Goal: Task Accomplishment & Management: Manage account settings

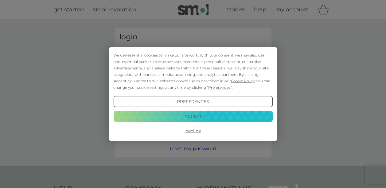
type input "jillasher55@gmail.com"
click at [196, 131] on button "Decline" at bounding box center [192, 130] width 159 height 11
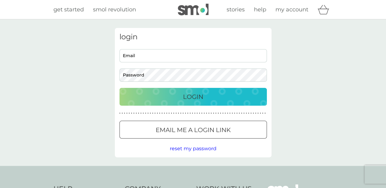
type input "jillasher55@gmail.com"
click at [188, 92] on p "Login" at bounding box center [193, 97] width 20 height 10
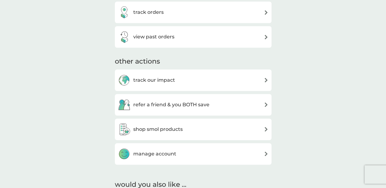
scroll to position [246, 0]
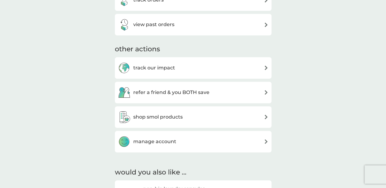
click at [266, 141] on img at bounding box center [266, 141] width 5 height 5
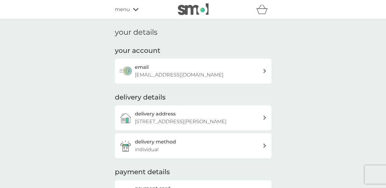
click at [137, 9] on icon at bounding box center [136, 9] width 6 height 3
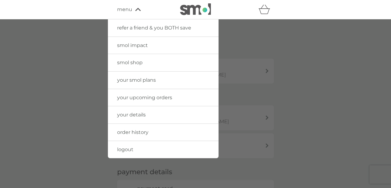
click at [137, 97] on span "your upcoming orders" at bounding box center [144, 98] width 55 height 6
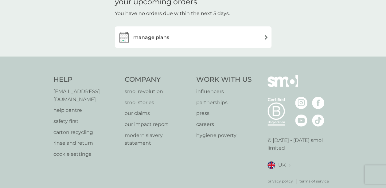
scroll to position [37, 0]
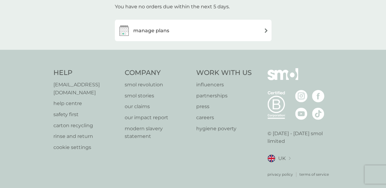
click at [66, 100] on p "help centre" at bounding box center [85, 104] width 65 height 8
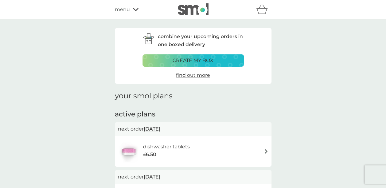
click at [266, 151] on img at bounding box center [266, 151] width 5 height 5
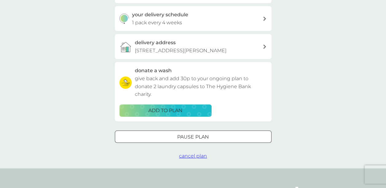
scroll to position [154, 0]
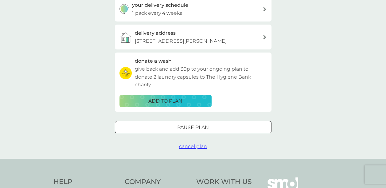
click at [196, 149] on span "cancel plan" at bounding box center [193, 147] width 28 height 6
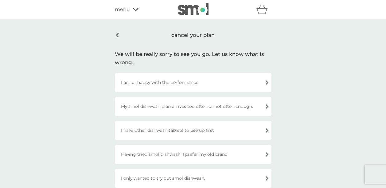
click at [269, 84] on div "I am unhappy with the performance." at bounding box center [193, 82] width 157 height 19
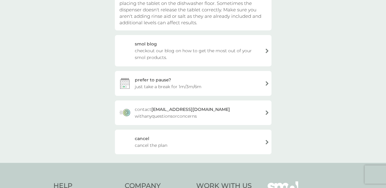
scroll to position [123, 0]
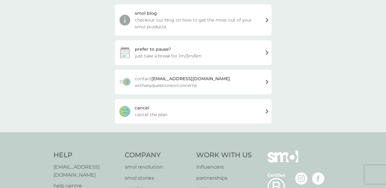
click at [269, 113] on div "[PERSON_NAME] the plan" at bounding box center [193, 111] width 157 height 25
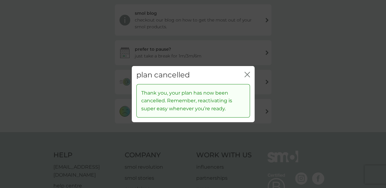
click at [247, 74] on icon "close" at bounding box center [246, 74] width 2 height 5
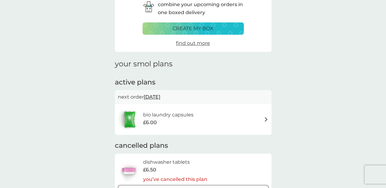
scroll to position [92, 0]
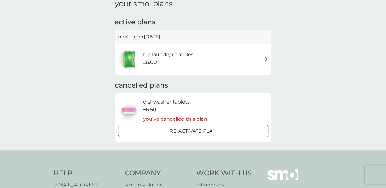
click at [266, 57] on img at bounding box center [266, 59] width 5 height 5
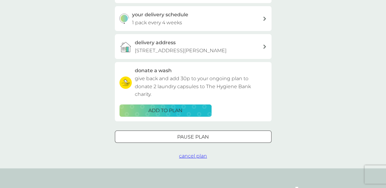
scroll to position [154, 0]
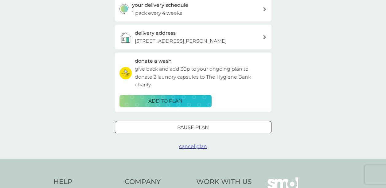
click at [191, 149] on span "cancel plan" at bounding box center [193, 147] width 28 height 6
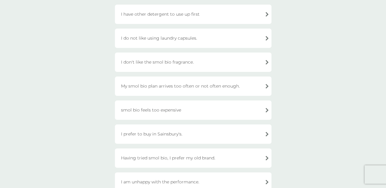
scroll to position [123, 0]
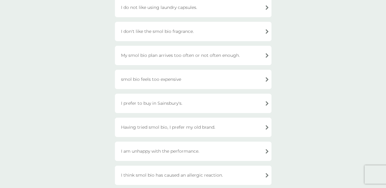
click at [267, 80] on div "smol bio feels too expensive" at bounding box center [193, 79] width 157 height 19
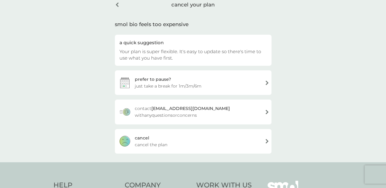
scroll to position [31, 0]
click at [266, 140] on div "[PERSON_NAME] the plan" at bounding box center [193, 141] width 157 height 25
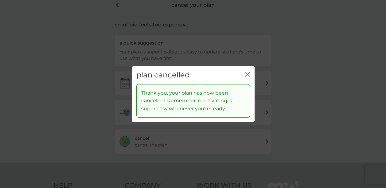
drag, startPoint x: 247, startPoint y: 75, endPoint x: 248, endPoint y: 84, distance: 9.0
click at [248, 77] on icon "close" at bounding box center [248, 75] width 6 height 6
